Goal: Entertainment & Leisure: Browse casually

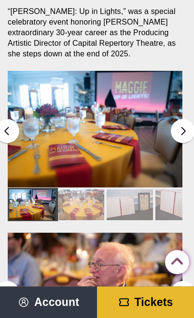
scroll to position [297, 0]
click at [86, 189] on div at bounding box center [81, 204] width 46 height 31
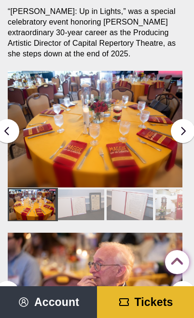
click at [83, 191] on div at bounding box center [81, 204] width 46 height 31
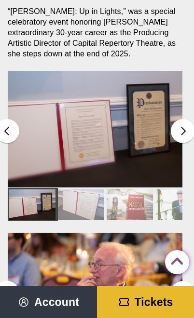
click at [84, 189] on div at bounding box center [81, 204] width 46 height 31
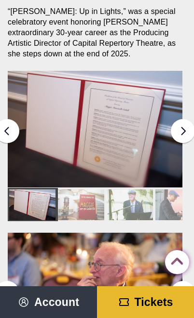
click at [103, 189] on div at bounding box center [81, 204] width 46 height 31
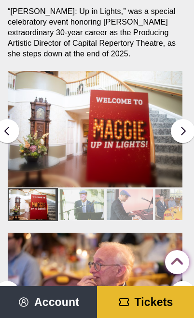
click at [174, 189] on div at bounding box center [178, 204] width 46 height 31
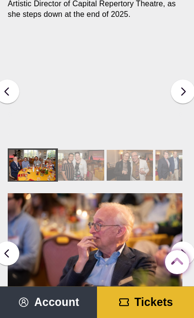
scroll to position [334, 0]
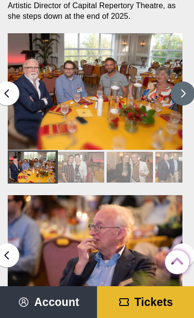
click at [178, 81] on button at bounding box center [183, 93] width 24 height 24
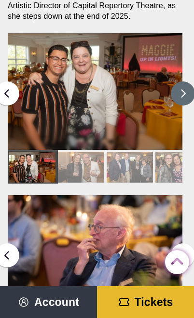
click at [188, 81] on button at bounding box center [183, 93] width 24 height 24
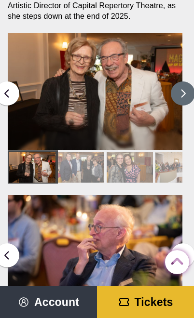
click at [188, 81] on button at bounding box center [183, 93] width 24 height 24
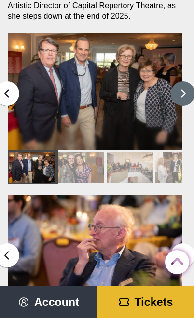
click at [190, 81] on button at bounding box center [183, 93] width 24 height 24
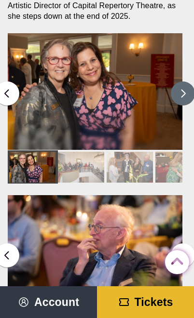
click at [191, 81] on button at bounding box center [183, 93] width 24 height 24
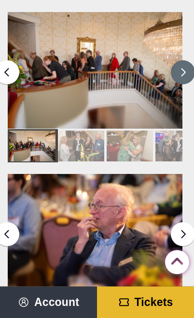
click at [181, 60] on button at bounding box center [183, 72] width 24 height 24
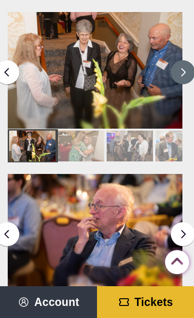
click at [186, 60] on button at bounding box center [183, 72] width 24 height 24
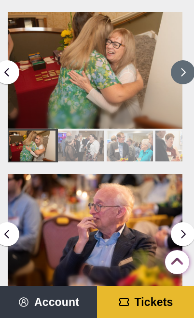
click at [182, 35] on img at bounding box center [95, 70] width 174 height 116
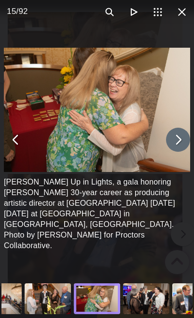
click at [173, 140] on button "You can close this modal content with the ESC key" at bounding box center [178, 140] width 24 height 24
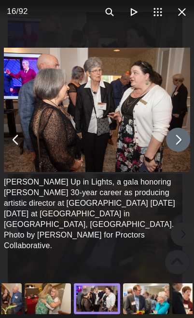
click at [186, 137] on button "You can close this modal content with the ESC key" at bounding box center [178, 140] width 24 height 24
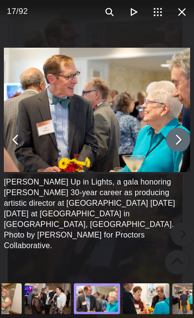
click at [177, 131] on button "You can close this modal content with the ESC key" at bounding box center [178, 140] width 24 height 24
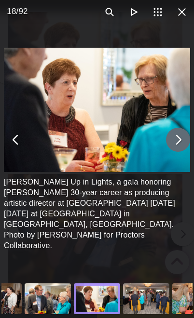
click at [169, 132] on button "You can close this modal content with the ESC key" at bounding box center [178, 140] width 24 height 24
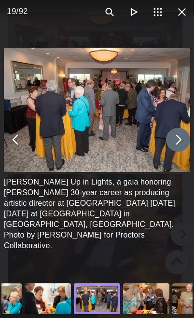
click at [182, 133] on button "You can close this modal content with the ESC key" at bounding box center [178, 140] width 24 height 24
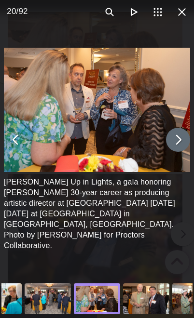
click at [177, 140] on button "You can close this modal content with the ESC key" at bounding box center [178, 140] width 24 height 24
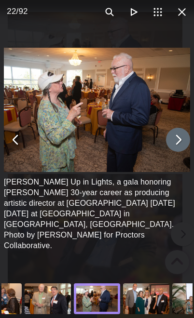
click at [179, 136] on button "You can close this modal content with the ESC key" at bounding box center [178, 140] width 24 height 24
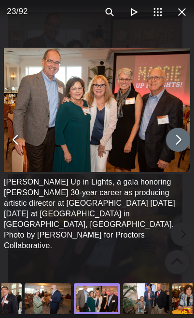
click at [179, 133] on button "You can close this modal content with the ESC key" at bounding box center [178, 140] width 24 height 24
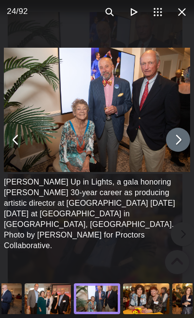
click at [180, 132] on button "You can close this modal content with the ESC key" at bounding box center [178, 140] width 24 height 24
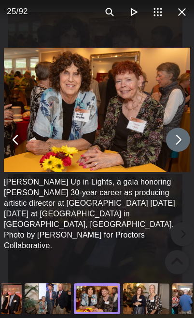
click at [187, 133] on button "You can close this modal content with the ESC key" at bounding box center [178, 140] width 24 height 24
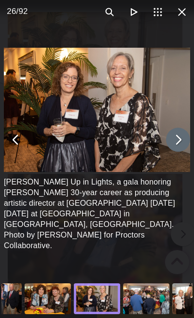
click at [186, 137] on button "You can close this modal content with the ESC key" at bounding box center [178, 140] width 24 height 24
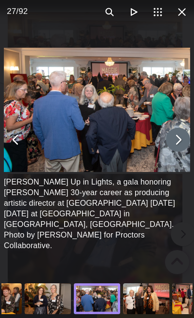
click at [176, 136] on button "You can close this modal content with the ESC key" at bounding box center [178, 140] width 24 height 24
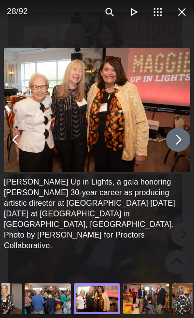
click at [186, 134] on button "You can close this modal content with the ESC key" at bounding box center [178, 140] width 24 height 24
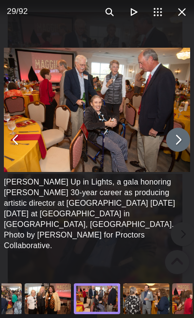
click at [179, 141] on button "You can close this modal content with the ESC key" at bounding box center [178, 140] width 24 height 24
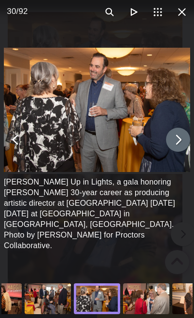
click at [184, 139] on button "You can close this modal content with the ESC key" at bounding box center [178, 140] width 24 height 24
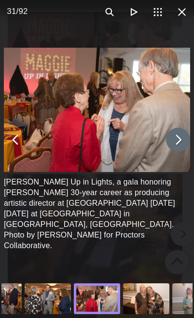
click at [186, 140] on button "You can close this modal content with the ESC key" at bounding box center [178, 140] width 24 height 24
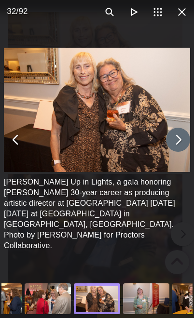
click at [187, 140] on button "You can close this modal content with the ESC key" at bounding box center [178, 140] width 24 height 24
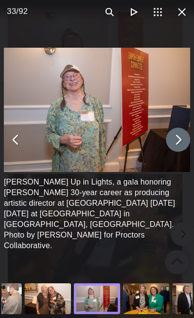
click at [178, 127] on img "You can close this modal content with the ESC key" at bounding box center [97, 110] width 186 height 124
click at [175, 138] on button "You can close this modal content with the ESC key" at bounding box center [178, 140] width 24 height 24
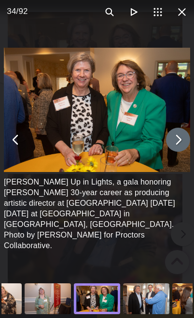
click at [166, 143] on button "You can close this modal content with the ESC key" at bounding box center [178, 140] width 24 height 24
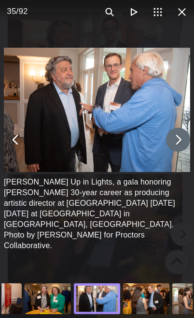
click at [180, 137] on button "You can close this modal content with the ESC key" at bounding box center [178, 140] width 24 height 24
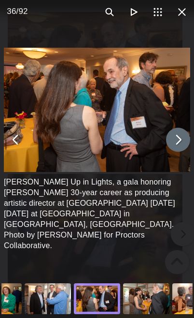
click at [177, 125] on img "You can close this modal content with the ESC key" at bounding box center [97, 110] width 186 height 124
click at [173, 142] on button "You can close this modal content with the ESC key" at bounding box center [178, 140] width 24 height 24
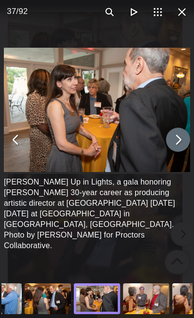
click at [181, 138] on button "You can close this modal content with the ESC key" at bounding box center [178, 140] width 24 height 24
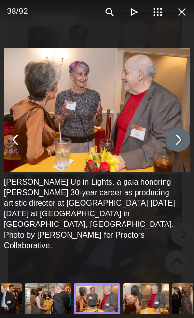
click at [177, 143] on button "You can close this modal content with the ESC key" at bounding box center [178, 140] width 24 height 24
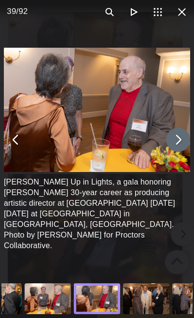
click at [182, 137] on button "You can close this modal content with the ESC key" at bounding box center [178, 140] width 24 height 24
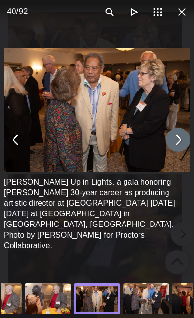
click at [178, 142] on button "You can close this modal content with the ESC key" at bounding box center [178, 140] width 24 height 24
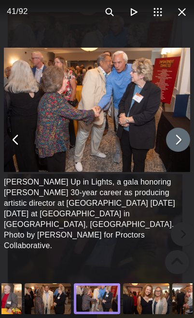
click at [179, 135] on button "You can close this modal content with the ESC key" at bounding box center [178, 140] width 24 height 24
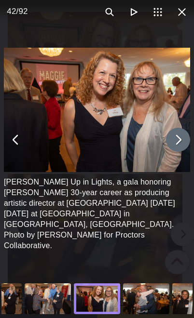
click at [176, 142] on button "You can close this modal content with the ESC key" at bounding box center [178, 140] width 24 height 24
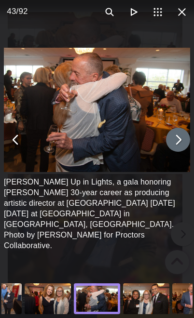
click at [179, 141] on button "You can close this modal content with the ESC key" at bounding box center [178, 140] width 24 height 24
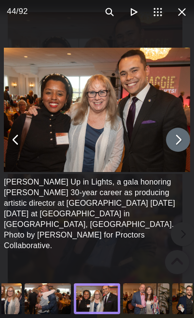
click at [178, 129] on button "You can close this modal content with the ESC key" at bounding box center [178, 140] width 24 height 24
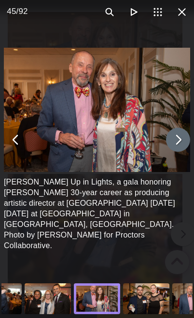
click at [186, 133] on button "You can close this modal content with the ESC key" at bounding box center [178, 140] width 24 height 24
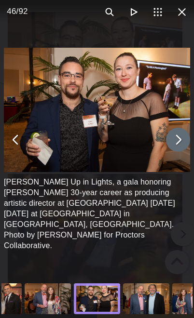
click at [180, 136] on button "You can close this modal content with the ESC key" at bounding box center [178, 140] width 24 height 24
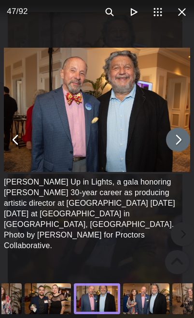
click at [184, 139] on button "You can close this modal content with the ESC key" at bounding box center [178, 140] width 24 height 24
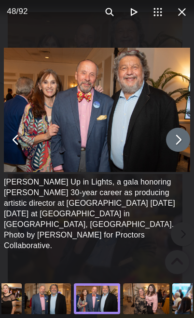
click at [176, 138] on button "You can close this modal content with the ESC key" at bounding box center [178, 140] width 24 height 24
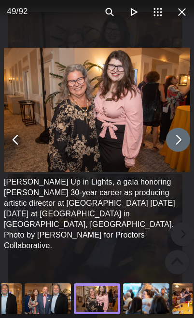
click at [178, 137] on button "You can close this modal content with the ESC key" at bounding box center [178, 140] width 24 height 24
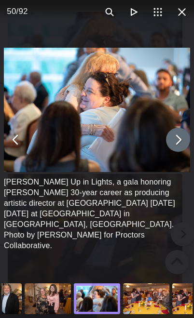
click at [181, 137] on button "You can close this modal content with the ESC key" at bounding box center [178, 140] width 24 height 24
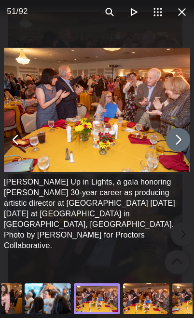
click at [180, 137] on button "You can close this modal content with the ESC key" at bounding box center [178, 140] width 24 height 24
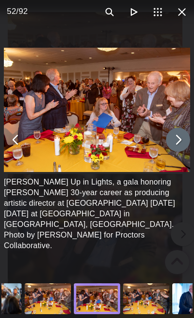
click at [181, 137] on button "You can close this modal content with the ESC key" at bounding box center [178, 140] width 24 height 24
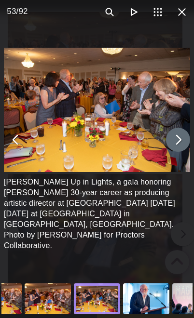
click at [183, 134] on button "You can close this modal content with the ESC key" at bounding box center [178, 140] width 24 height 24
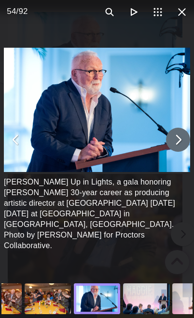
click at [178, 133] on button "You can close this modal content with the ESC key" at bounding box center [178, 140] width 24 height 24
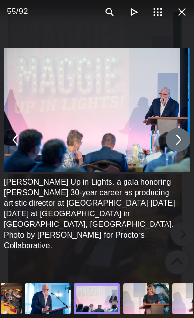
click at [183, 135] on button "You can close this modal content with the ESC key" at bounding box center [178, 140] width 24 height 24
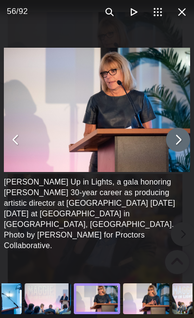
click at [180, 136] on button "You can close this modal content with the ESC key" at bounding box center [178, 140] width 24 height 24
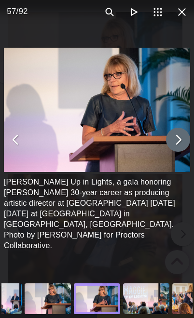
click at [181, 137] on button "You can close this modal content with the ESC key" at bounding box center [178, 140] width 24 height 24
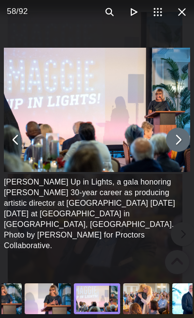
click at [184, 136] on button "You can close this modal content with the ESC key" at bounding box center [178, 140] width 24 height 24
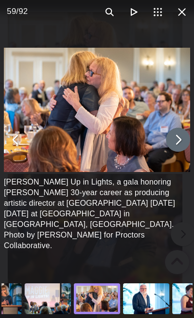
click at [179, 138] on button "You can close this modal content with the ESC key" at bounding box center [178, 140] width 24 height 24
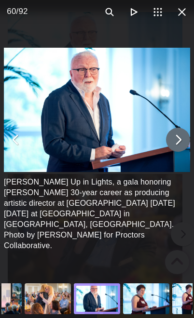
click at [180, 136] on button "You can close this modal content with the ESC key" at bounding box center [178, 140] width 24 height 24
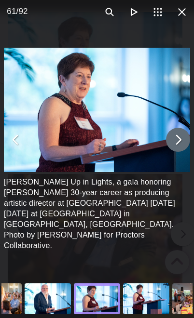
click at [185, 133] on button "You can close this modal content with the ESC key" at bounding box center [178, 140] width 24 height 24
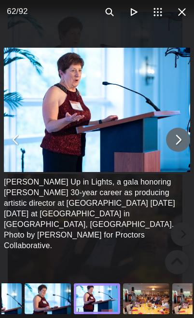
click at [180, 136] on button "You can close this modal content with the ESC key" at bounding box center [178, 140] width 24 height 24
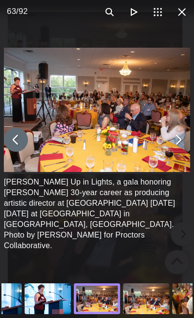
click at [16, 140] on button "You can close this modal content with the ESC key" at bounding box center [16, 140] width 24 height 24
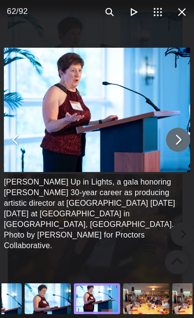
click at [178, 142] on button "You can close this modal content with the ESC key" at bounding box center [178, 140] width 24 height 24
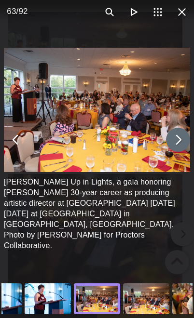
click at [182, 137] on button "You can close this modal content with the ESC key" at bounding box center [178, 140] width 24 height 24
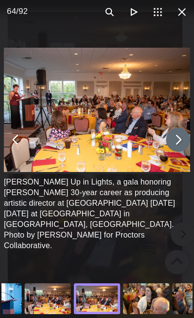
click at [180, 139] on button "You can close this modal content with the ESC key" at bounding box center [178, 140] width 24 height 24
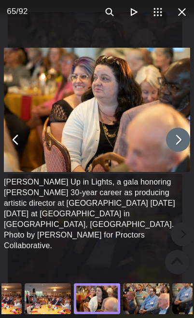
click at [182, 139] on button "You can close this modal content with the ESC key" at bounding box center [178, 140] width 24 height 24
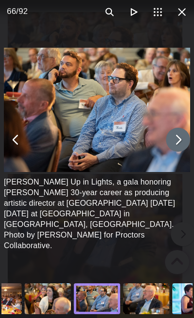
click at [179, 138] on button "You can close this modal content with the ESC key" at bounding box center [178, 140] width 24 height 24
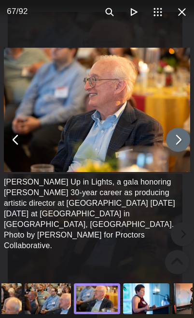
click at [187, 135] on button "You can close this modal content with the ESC key" at bounding box center [178, 140] width 24 height 24
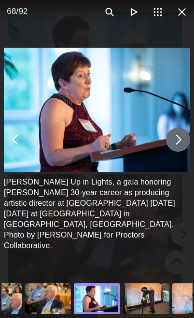
click at [175, 131] on button "You can close this modal content with the ESC key" at bounding box center [178, 140] width 24 height 24
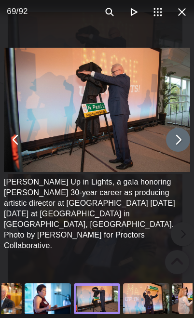
click at [179, 136] on button "You can close this modal content with the ESC key" at bounding box center [178, 140] width 24 height 24
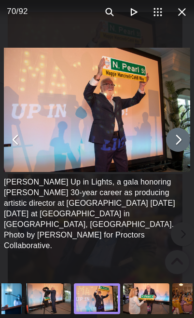
click at [186, 134] on button "You can close this modal content with the ESC key" at bounding box center [178, 140] width 24 height 24
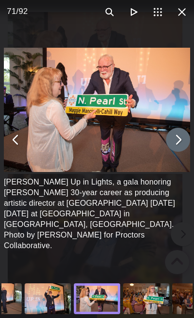
click at [175, 135] on button "You can close this modal content with the ESC key" at bounding box center [178, 140] width 24 height 24
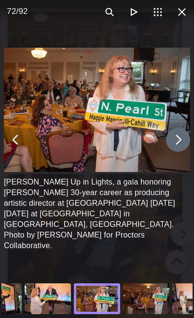
click at [183, 135] on button "You can close this modal content with the ESC key" at bounding box center [178, 140] width 24 height 24
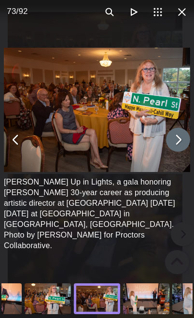
click at [183, 135] on button "You can close this modal content with the ESC key" at bounding box center [178, 140] width 24 height 24
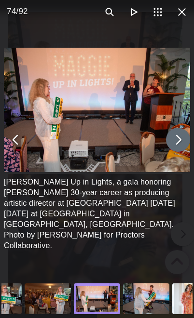
click at [185, 133] on button "You can close this modal content with the ESC key" at bounding box center [178, 140] width 24 height 24
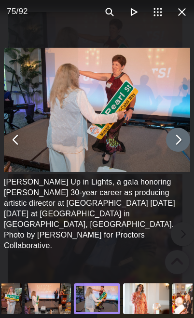
click at [186, 133] on button "You can close this modal content with the ESC key" at bounding box center [178, 140] width 24 height 24
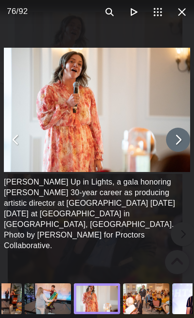
click at [181, 135] on button "You can close this modal content with the ESC key" at bounding box center [178, 140] width 24 height 24
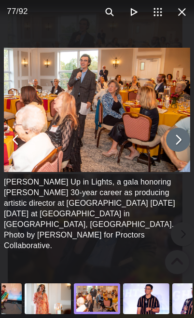
click at [180, 135] on button "You can close this modal content with the ESC key" at bounding box center [178, 140] width 24 height 24
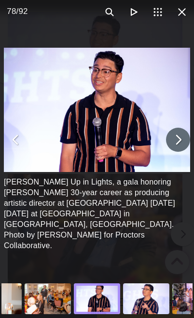
click at [183, 135] on button "You can close this modal content with the ESC key" at bounding box center [178, 140] width 24 height 24
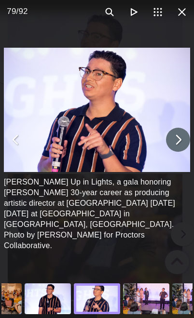
click at [179, 135] on button "You can close this modal content with the ESC key" at bounding box center [178, 140] width 24 height 24
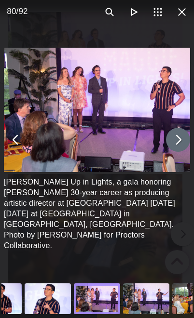
click at [180, 137] on button "You can close this modal content with the ESC key" at bounding box center [178, 140] width 24 height 24
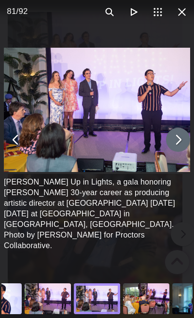
click at [178, 132] on button "You can close this modal content with the ESC key" at bounding box center [178, 140] width 24 height 24
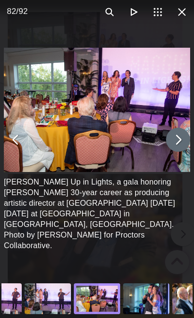
click at [179, 136] on button "You can close this modal content with the ESC key" at bounding box center [178, 140] width 24 height 24
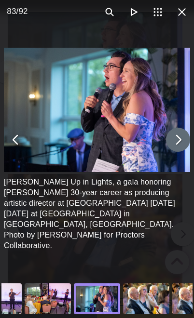
click at [179, 137] on button "You can close this modal content with the ESC key" at bounding box center [178, 140] width 24 height 24
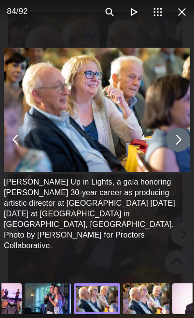
click at [177, 136] on button "You can close this modal content with the ESC key" at bounding box center [178, 140] width 24 height 24
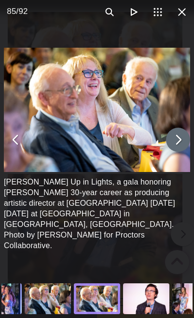
click at [178, 133] on button "You can close this modal content with the ESC key" at bounding box center [178, 140] width 24 height 24
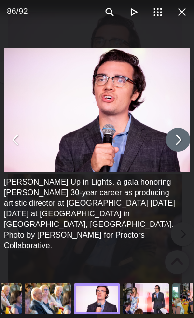
click at [177, 136] on button "You can close this modal content with the ESC key" at bounding box center [178, 140] width 24 height 24
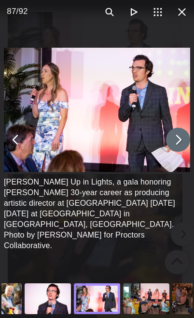
click at [178, 132] on button "You can close this modal content with the ESC key" at bounding box center [178, 140] width 24 height 24
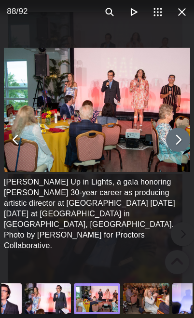
click at [180, 137] on button "You can close this modal content with the ESC key" at bounding box center [178, 140] width 24 height 24
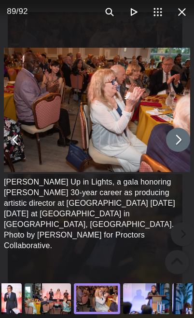
click at [186, 133] on button "You can close this modal content with the ESC key" at bounding box center [178, 140] width 24 height 24
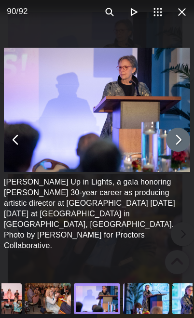
click at [185, 133] on button "You can close this modal content with the ESC key" at bounding box center [178, 140] width 24 height 24
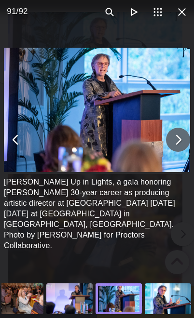
click at [180, 132] on button "You can close this modal content with the ESC key" at bounding box center [178, 140] width 24 height 24
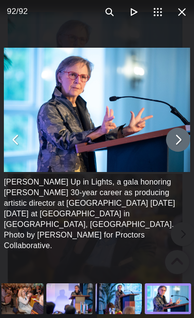
click at [179, 137] on button "You can close this modal content with the ESC key" at bounding box center [178, 140] width 24 height 24
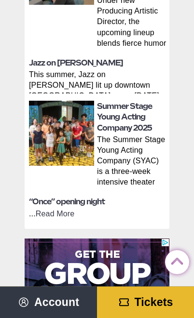
scroll to position [1515, 0]
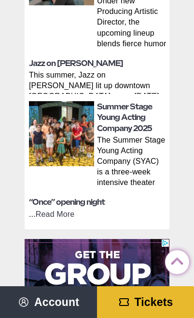
click at [36, 198] on link "“Once” opening night" at bounding box center [67, 202] width 76 height 9
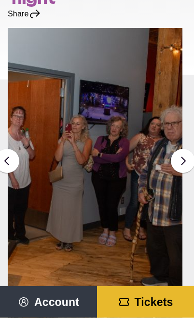
scroll to position [119, 0]
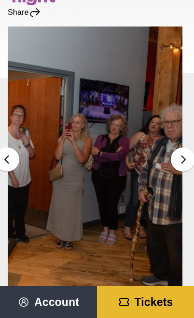
click at [186, 147] on button at bounding box center [183, 159] width 24 height 24
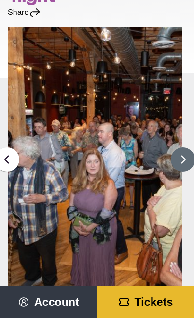
click at [186, 151] on button at bounding box center [183, 159] width 24 height 24
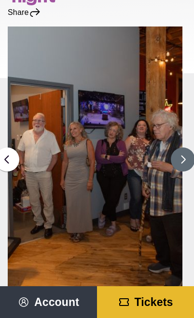
click at [189, 154] on button at bounding box center [183, 159] width 24 height 24
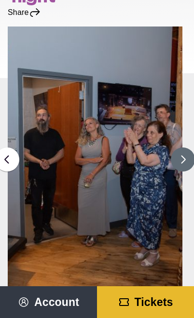
click at [190, 152] on button at bounding box center [183, 159] width 24 height 24
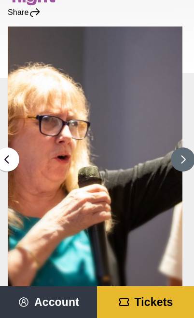
click at [189, 151] on button at bounding box center [183, 159] width 24 height 24
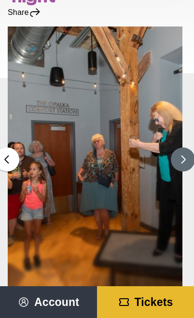
click at [189, 151] on button at bounding box center [183, 159] width 24 height 24
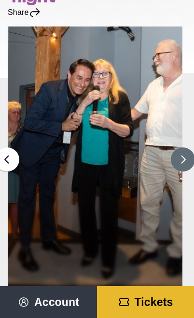
click at [186, 152] on button at bounding box center [183, 159] width 24 height 24
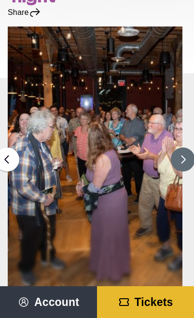
click at [186, 152] on button at bounding box center [183, 159] width 24 height 24
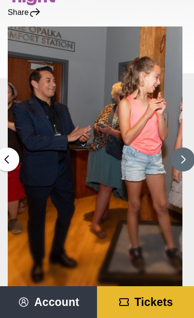
click at [189, 154] on button at bounding box center [183, 159] width 24 height 24
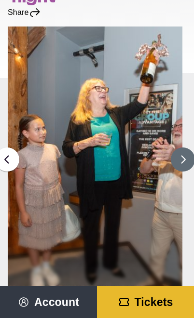
click at [189, 151] on button at bounding box center [183, 159] width 24 height 24
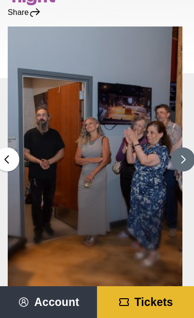
click at [190, 151] on button at bounding box center [183, 159] width 24 height 24
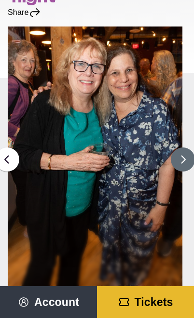
click at [188, 152] on button at bounding box center [183, 159] width 24 height 24
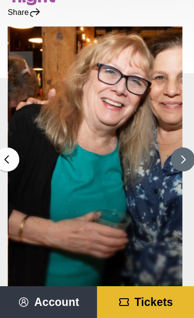
click at [190, 151] on button at bounding box center [183, 159] width 24 height 24
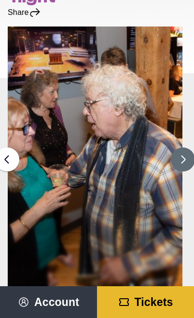
click at [190, 151] on button at bounding box center [183, 159] width 24 height 24
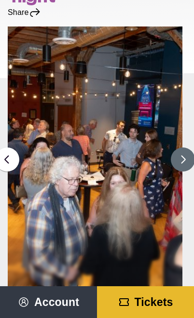
click at [188, 151] on button at bounding box center [183, 159] width 24 height 24
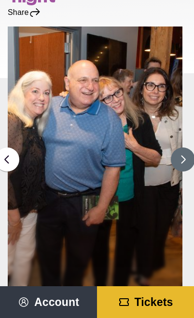
click at [190, 153] on button at bounding box center [183, 159] width 24 height 24
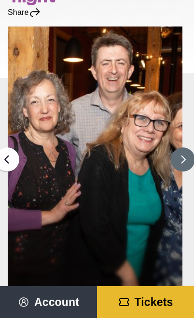
click at [188, 150] on button at bounding box center [183, 159] width 24 height 24
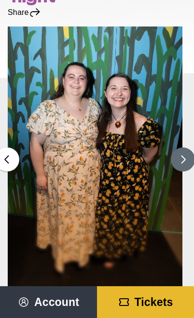
click at [187, 154] on button at bounding box center [183, 159] width 24 height 24
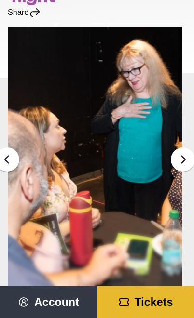
click at [192, 151] on section "Share Share on Facebook Share on Twitter/X Copy Link Maggie Mancinelli-Cahill t…" at bounding box center [97, 170] width 194 height 328
click at [185, 147] on button at bounding box center [183, 159] width 24 height 24
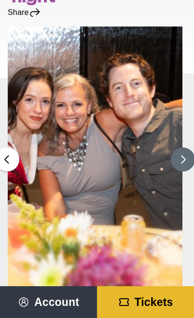
click at [190, 151] on button at bounding box center [183, 159] width 24 height 24
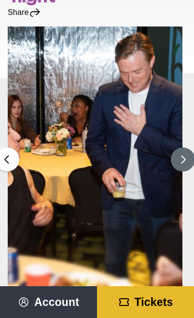
click at [187, 151] on button at bounding box center [183, 159] width 24 height 24
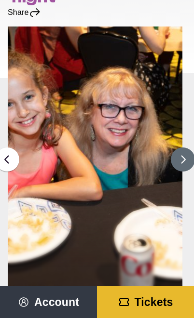
click at [190, 150] on button at bounding box center [183, 159] width 24 height 24
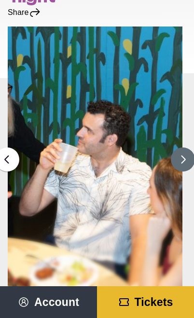
click at [191, 151] on button at bounding box center [183, 159] width 24 height 24
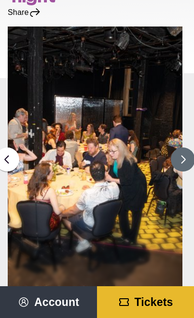
click at [191, 151] on button at bounding box center [183, 159] width 24 height 24
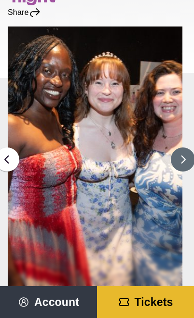
click at [189, 152] on button at bounding box center [183, 159] width 24 height 24
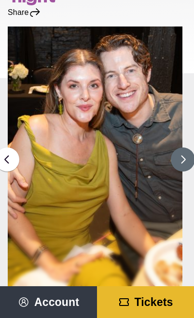
click at [189, 152] on button at bounding box center [183, 159] width 24 height 24
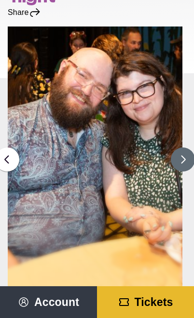
click at [189, 149] on button at bounding box center [183, 159] width 24 height 24
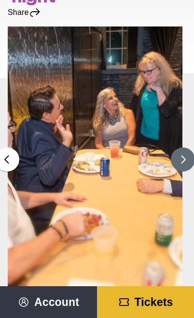
click at [187, 151] on button at bounding box center [183, 159] width 24 height 24
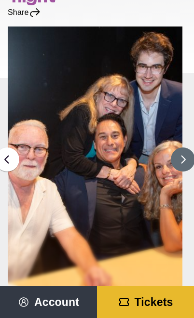
click at [190, 151] on button at bounding box center [183, 159] width 24 height 24
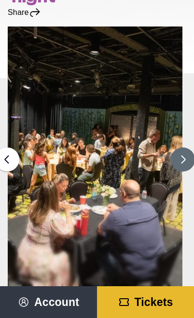
click at [188, 153] on button at bounding box center [183, 159] width 24 height 24
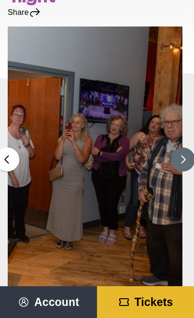
scroll to position [0, 0]
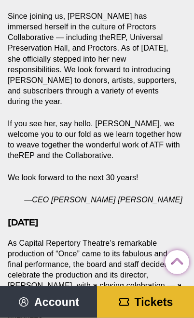
scroll to position [564, 0]
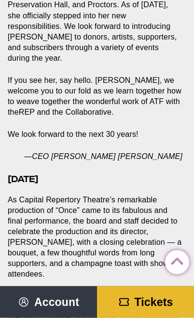
click at [36, 75] on p "If you see her, say hello. [PERSON_NAME], we welcome you to our fold as we lear…" at bounding box center [95, 96] width 174 height 42
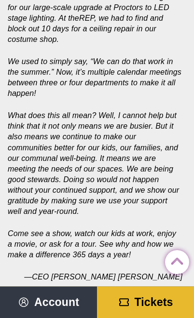
scroll to position [2260, 0]
